Goal: Information Seeking & Learning: Learn about a topic

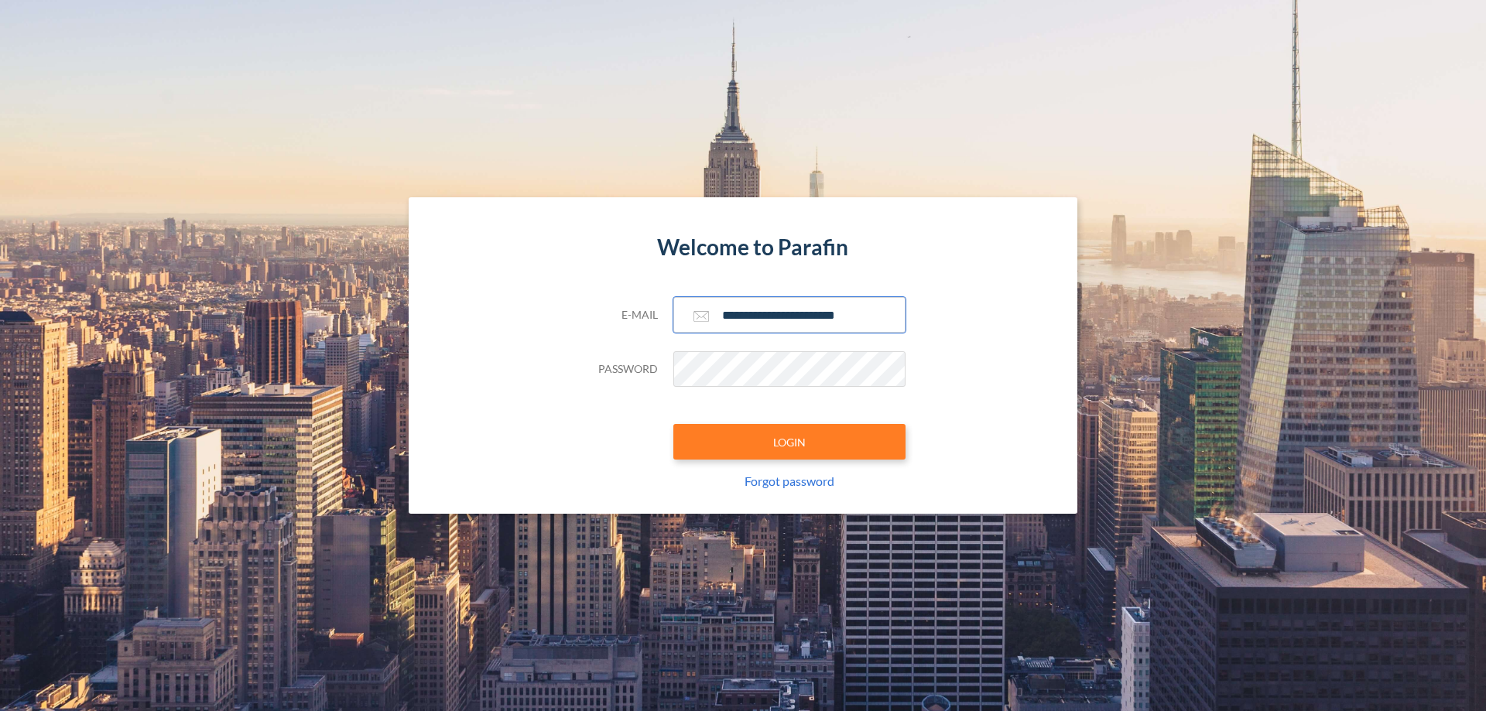
type input "**********"
click at [789, 442] on button "LOGIN" at bounding box center [789, 442] width 232 height 36
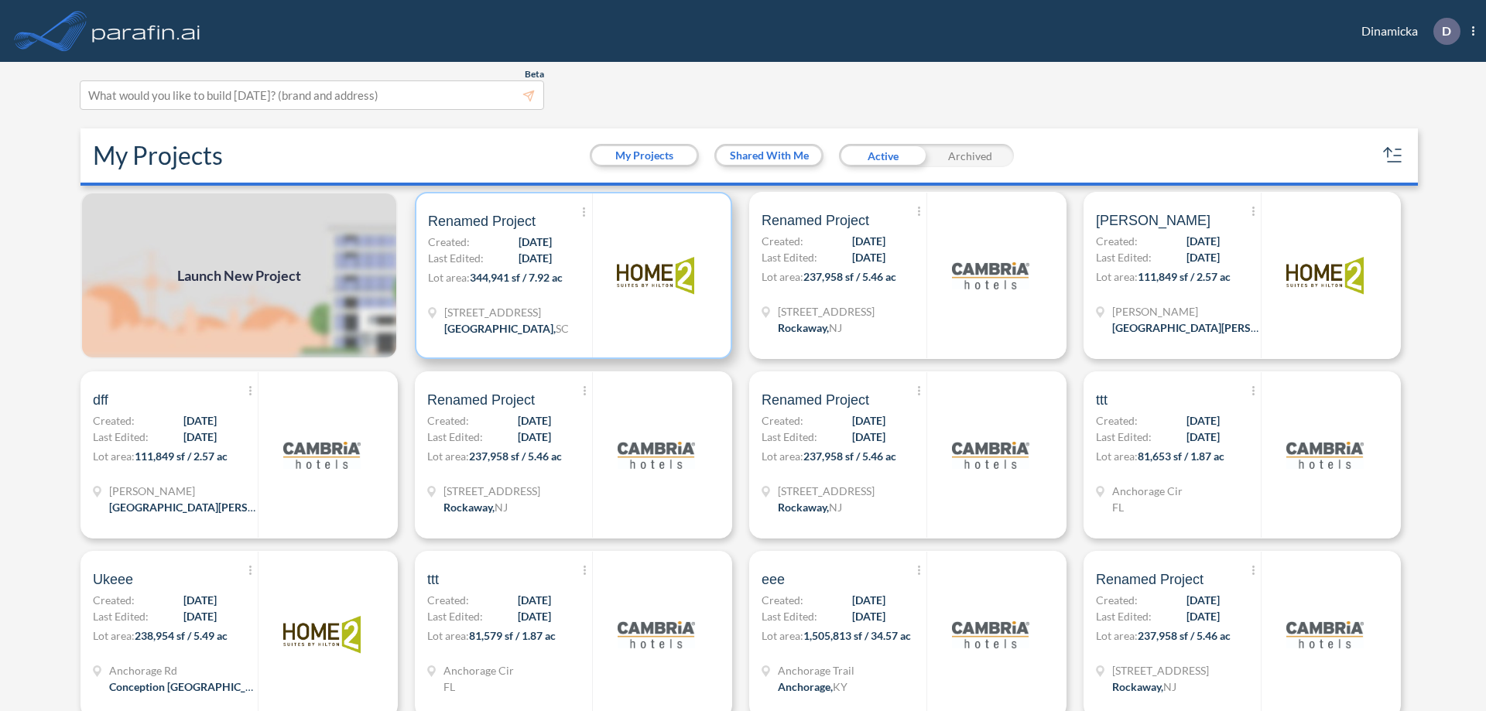
scroll to position [4, 0]
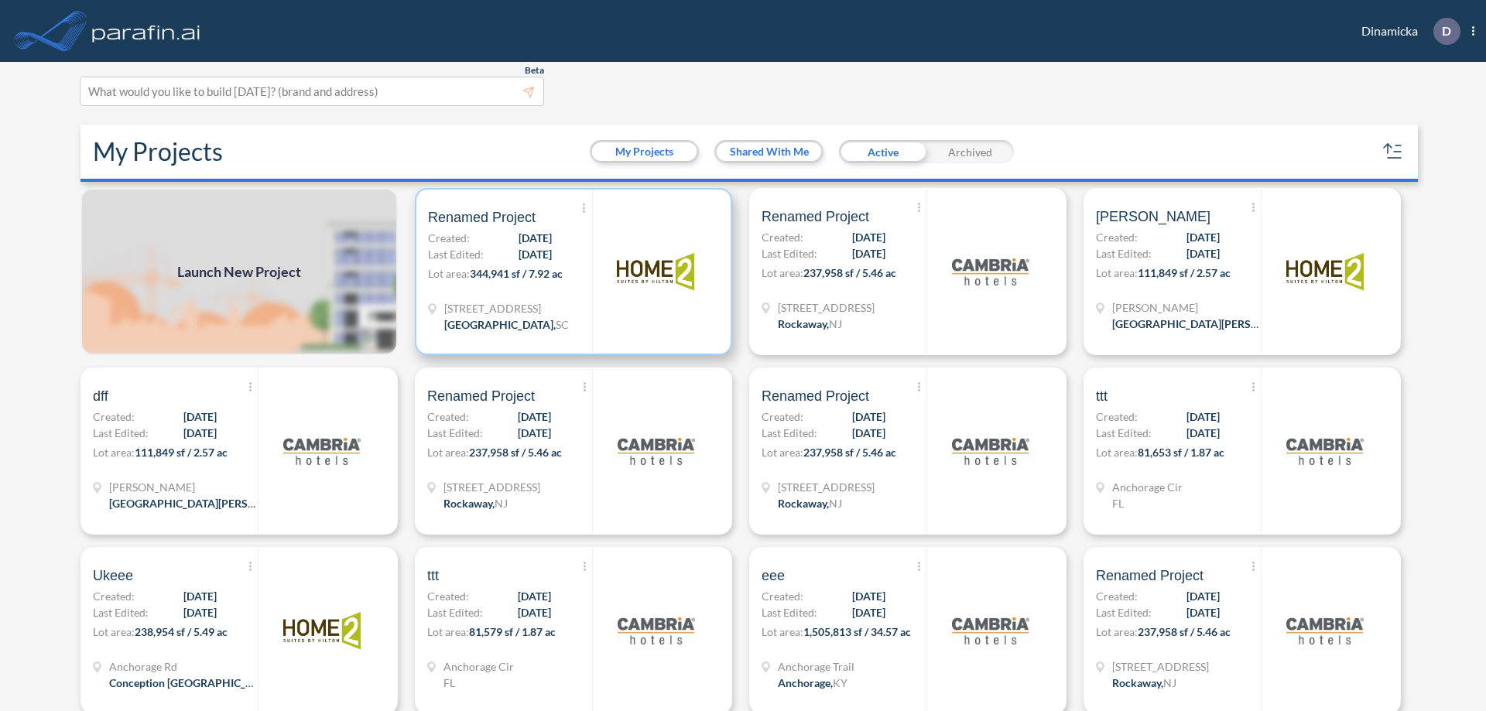
click at [570, 272] on p "Lot area: 344,941 sf / 7.92 ac" at bounding box center [510, 276] width 164 height 22
